Goal: Find specific page/section: Find specific page/section

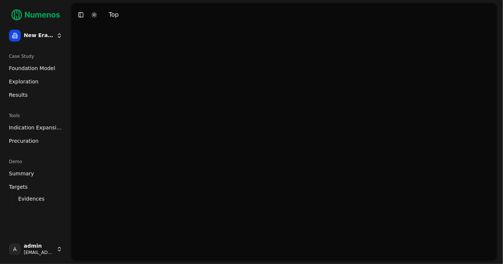
click at [23, 130] on span "Indication Expansion" at bounding box center [35, 127] width 53 height 7
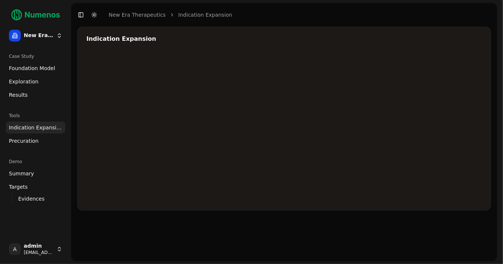
click at [451, 97] on div at bounding box center [308, 127] width 445 height 148
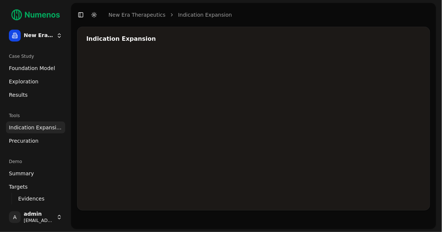
click at [388, 117] on div at bounding box center [308, 127] width 445 height 148
click at [352, 126] on div at bounding box center [308, 127] width 445 height 148
click at [391, 116] on div at bounding box center [308, 127] width 445 height 148
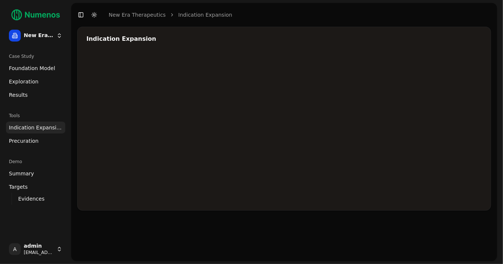
click at [442, 95] on div at bounding box center [308, 127] width 445 height 148
